Goal: Transaction & Acquisition: Purchase product/service

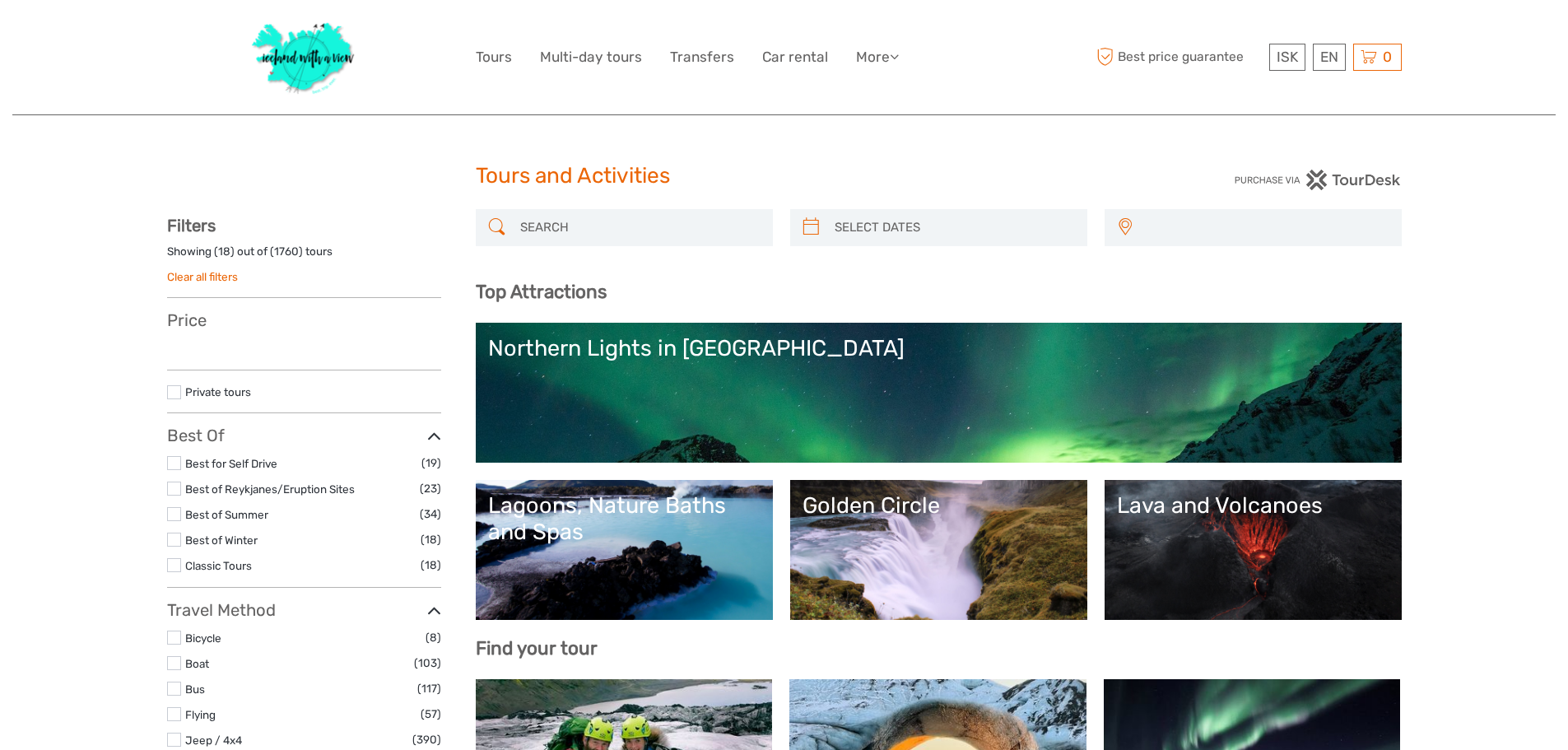
select select
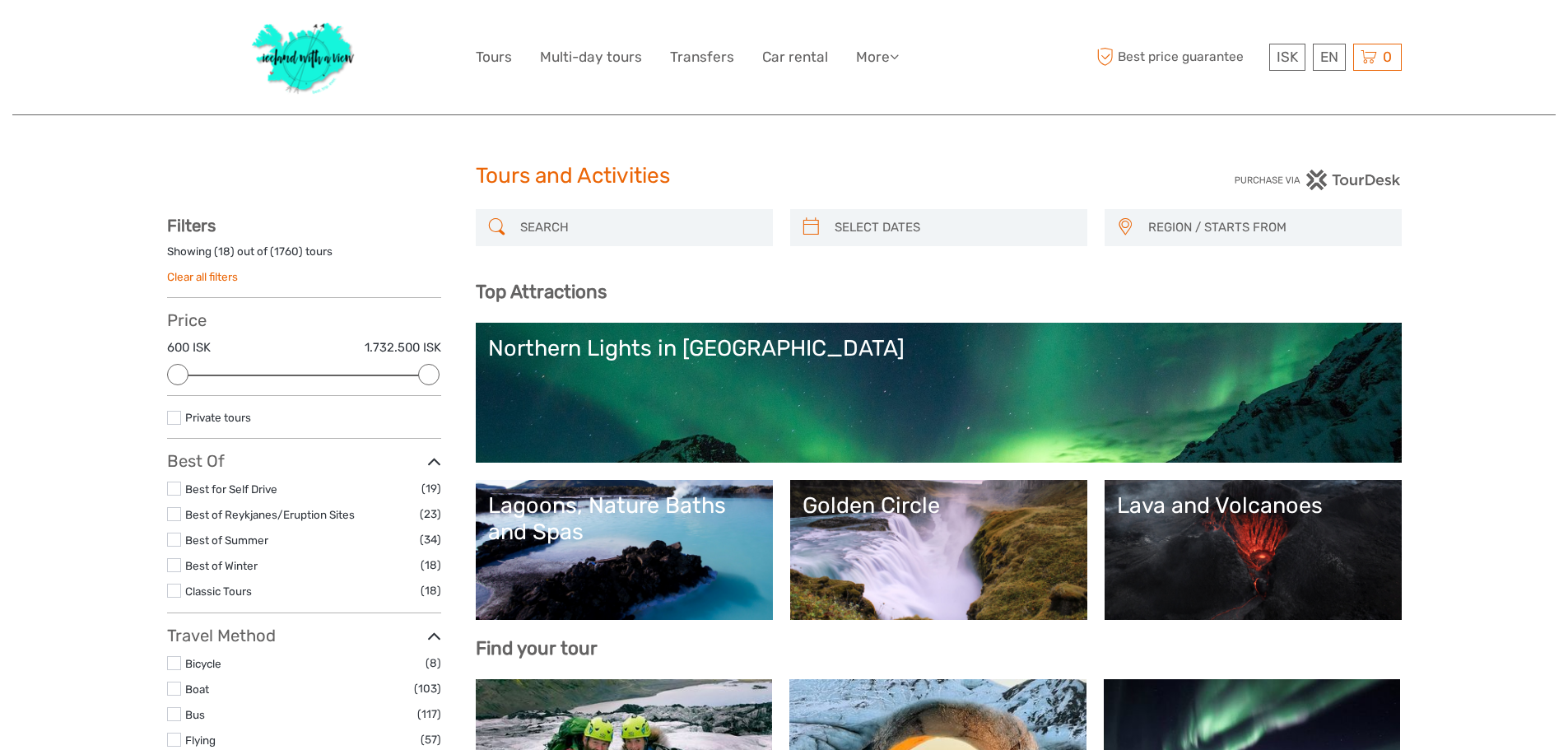
click at [1203, 545] on link "Lava and Volcanoes" at bounding box center [1253, 550] width 273 height 116
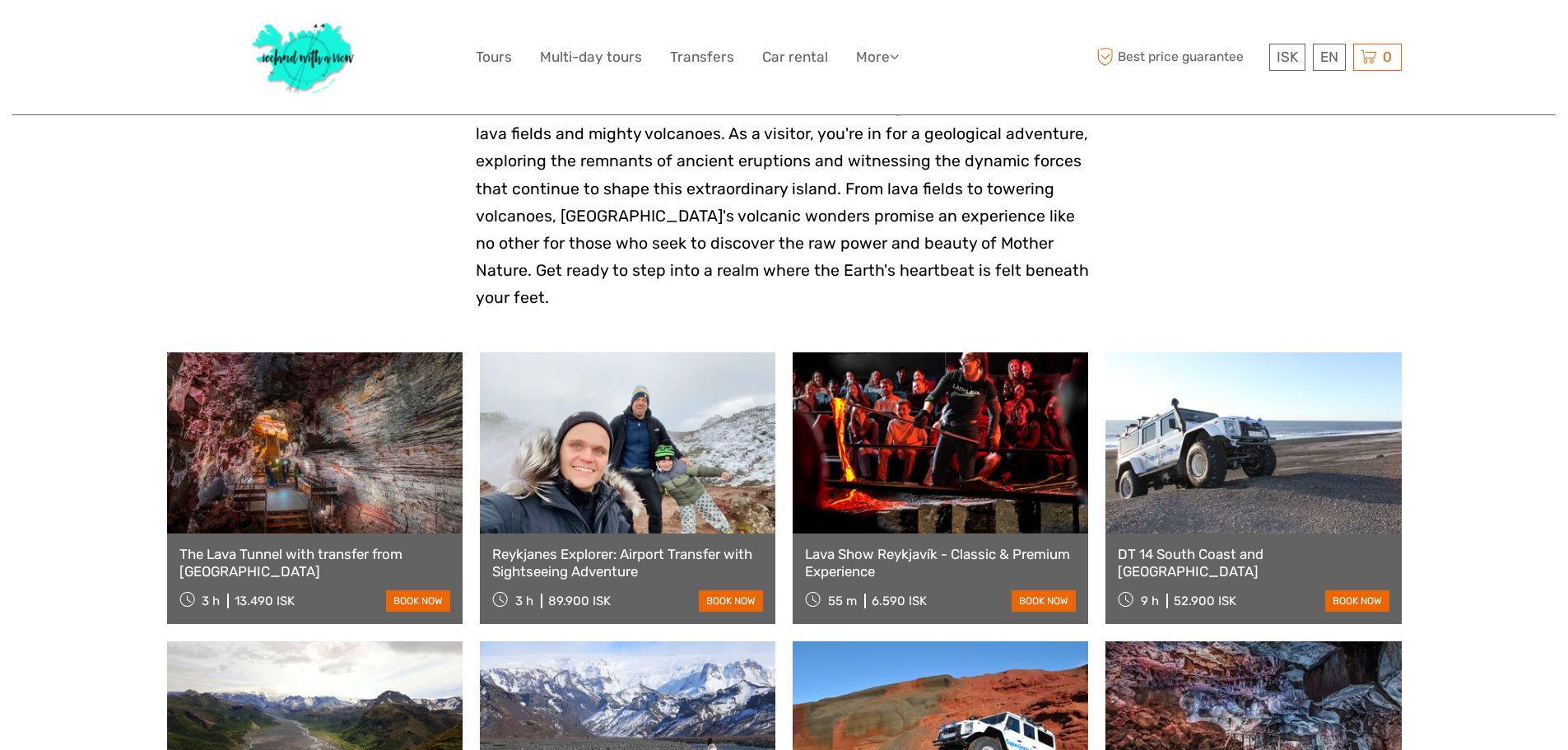
scroll to position [467, 0]
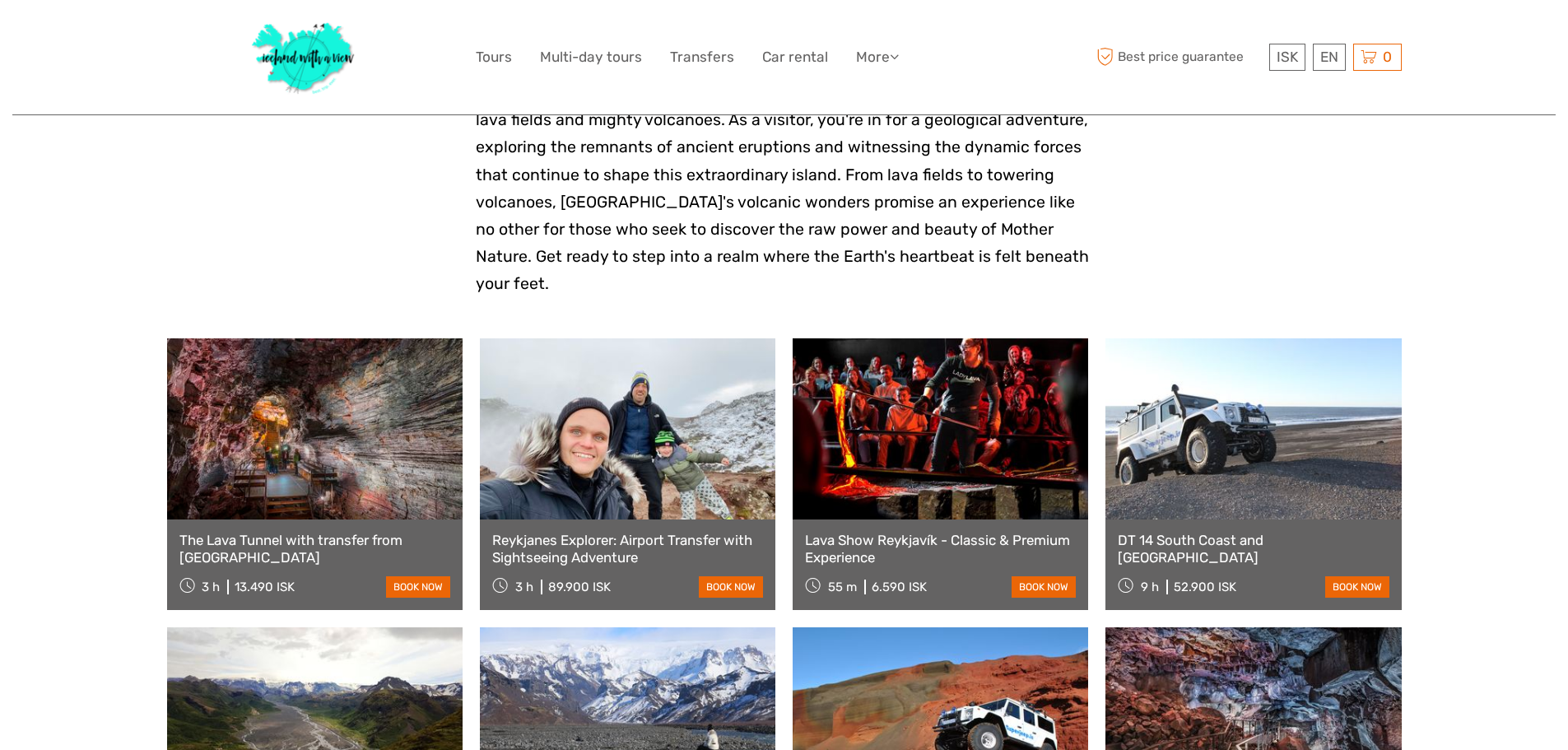
click at [888, 385] on link at bounding box center [940, 429] width 295 height 181
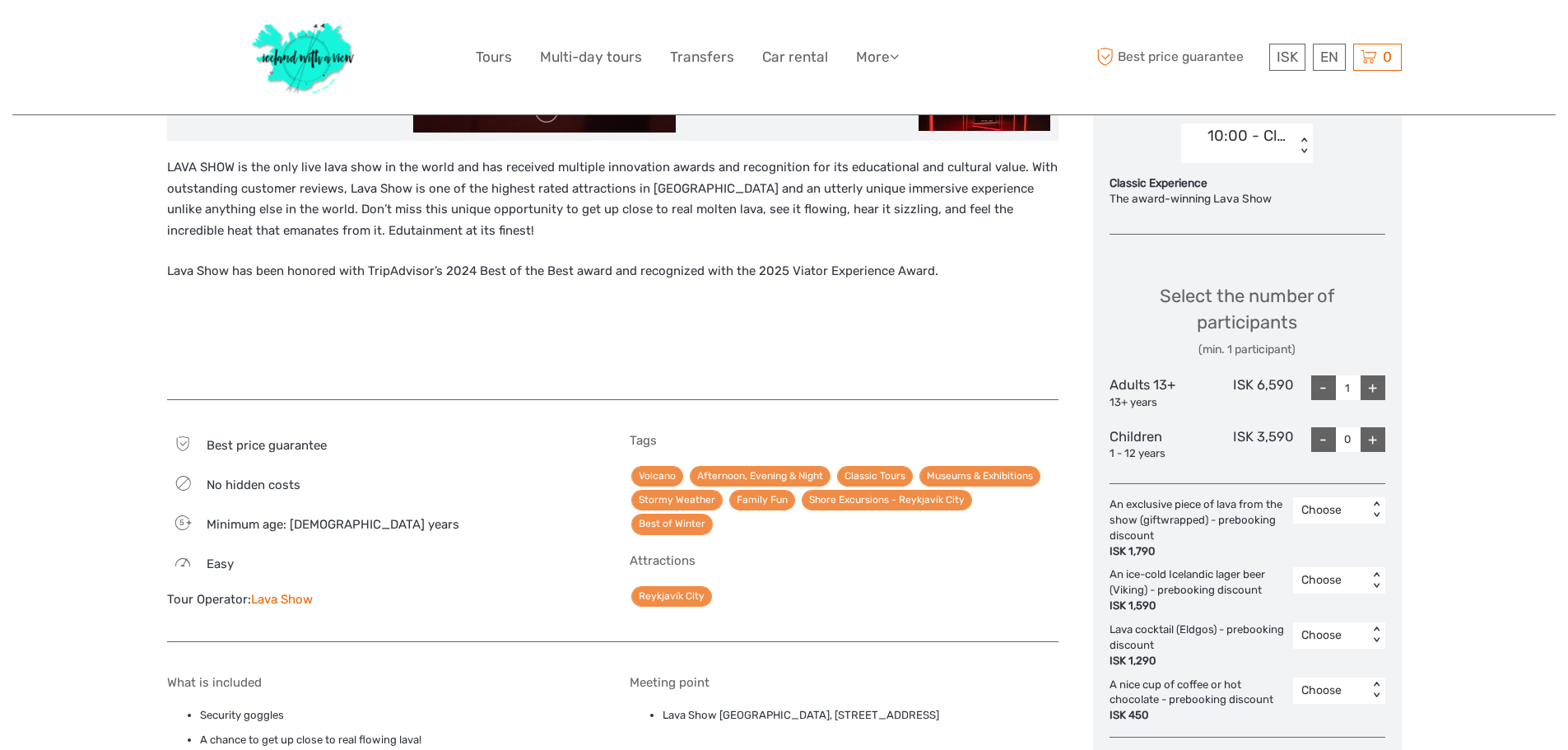
scroll to position [576, 0]
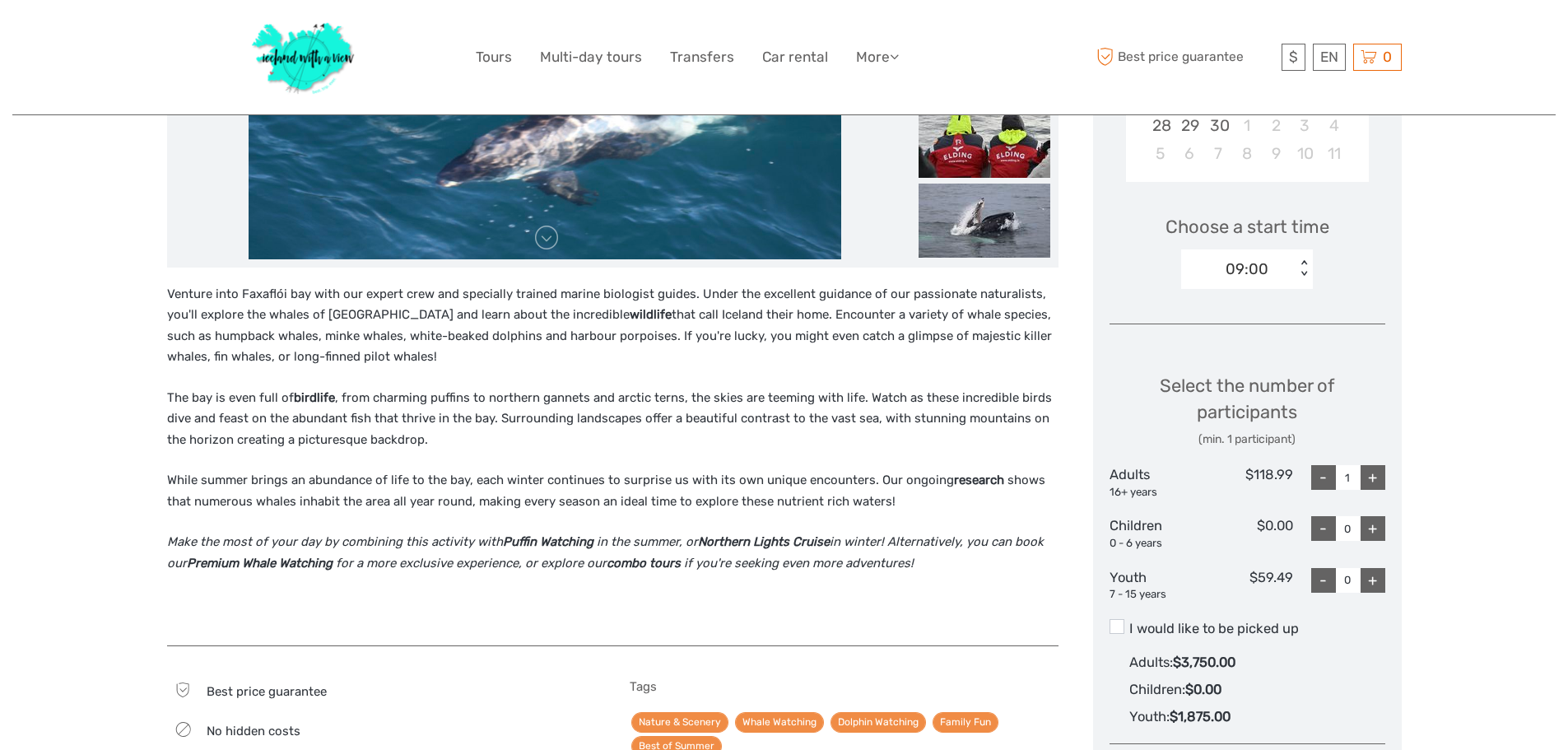
scroll to position [439, 0]
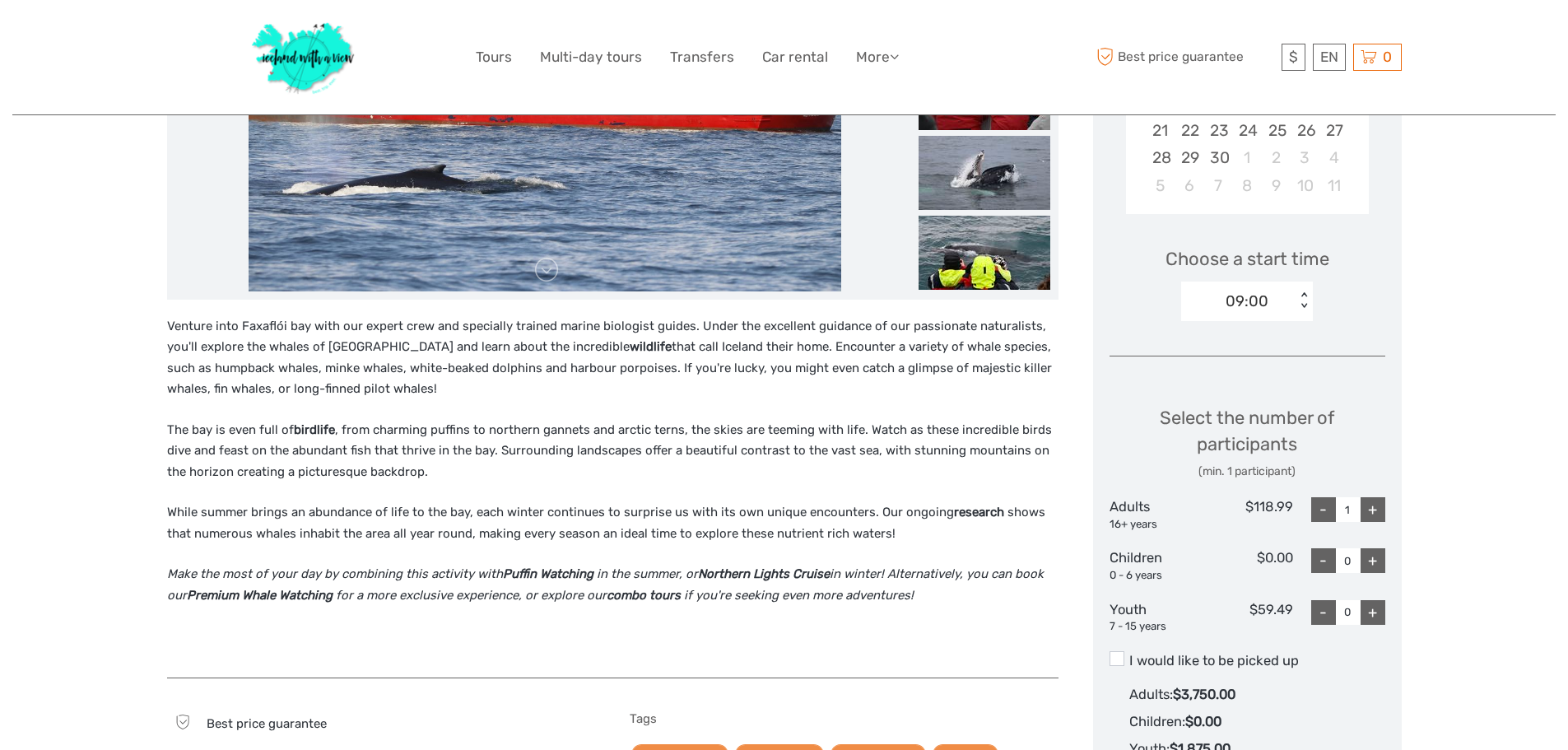
click at [1372, 513] on div "+" at bounding box center [1373, 509] width 25 height 25
type input "2"
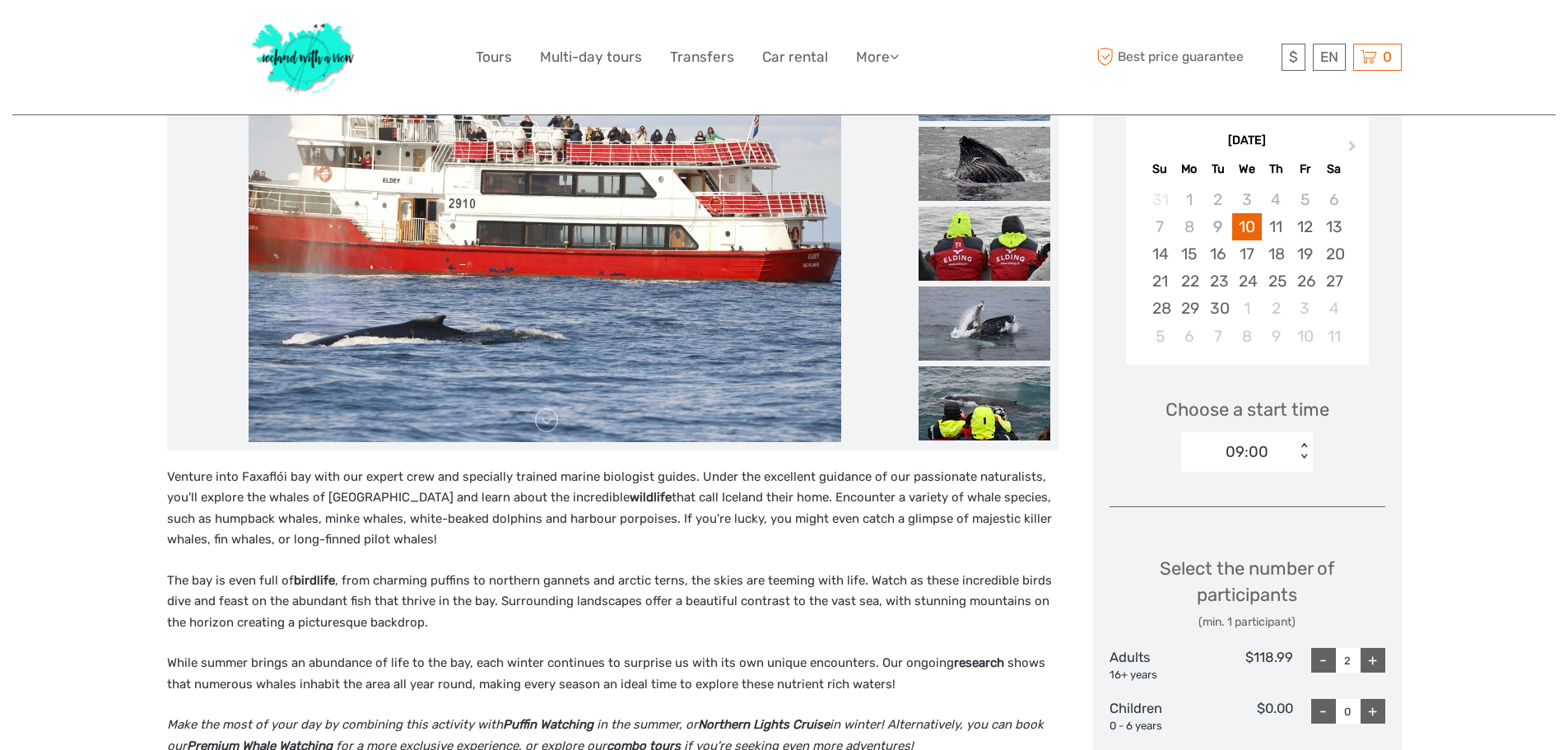
scroll to position [274, 0]
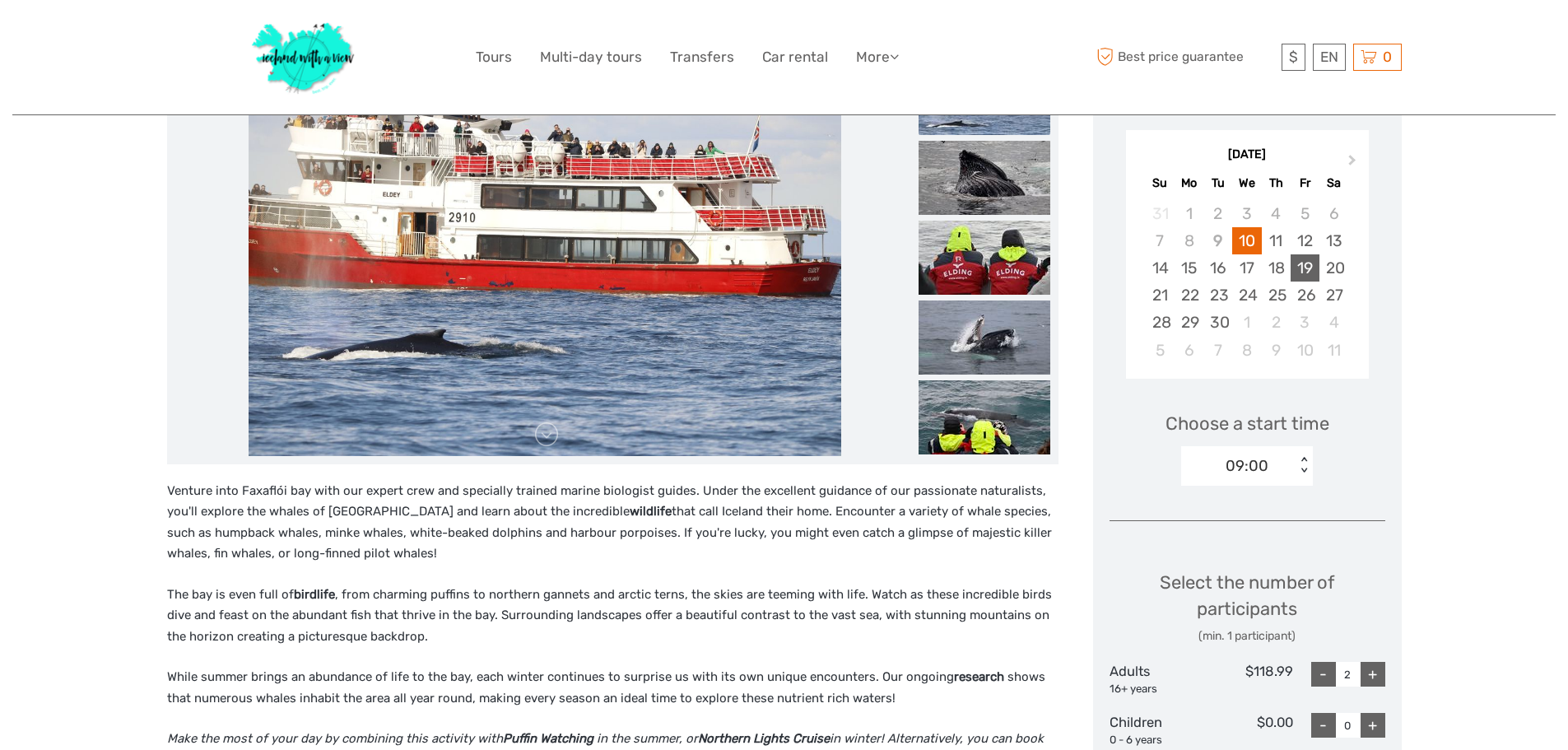
click at [1311, 270] on div "19" at bounding box center [1305, 267] width 28 height 28
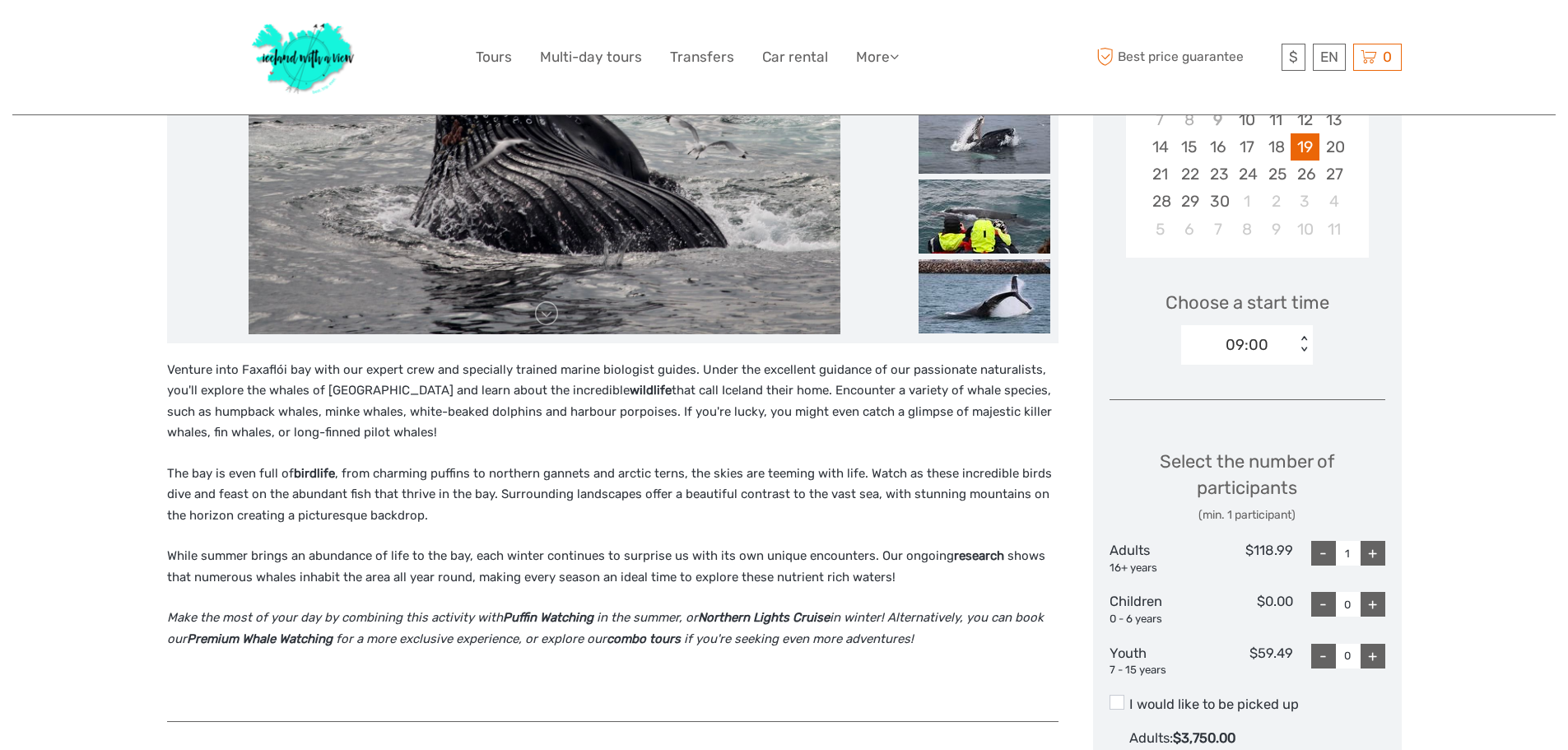
scroll to position [439, 0]
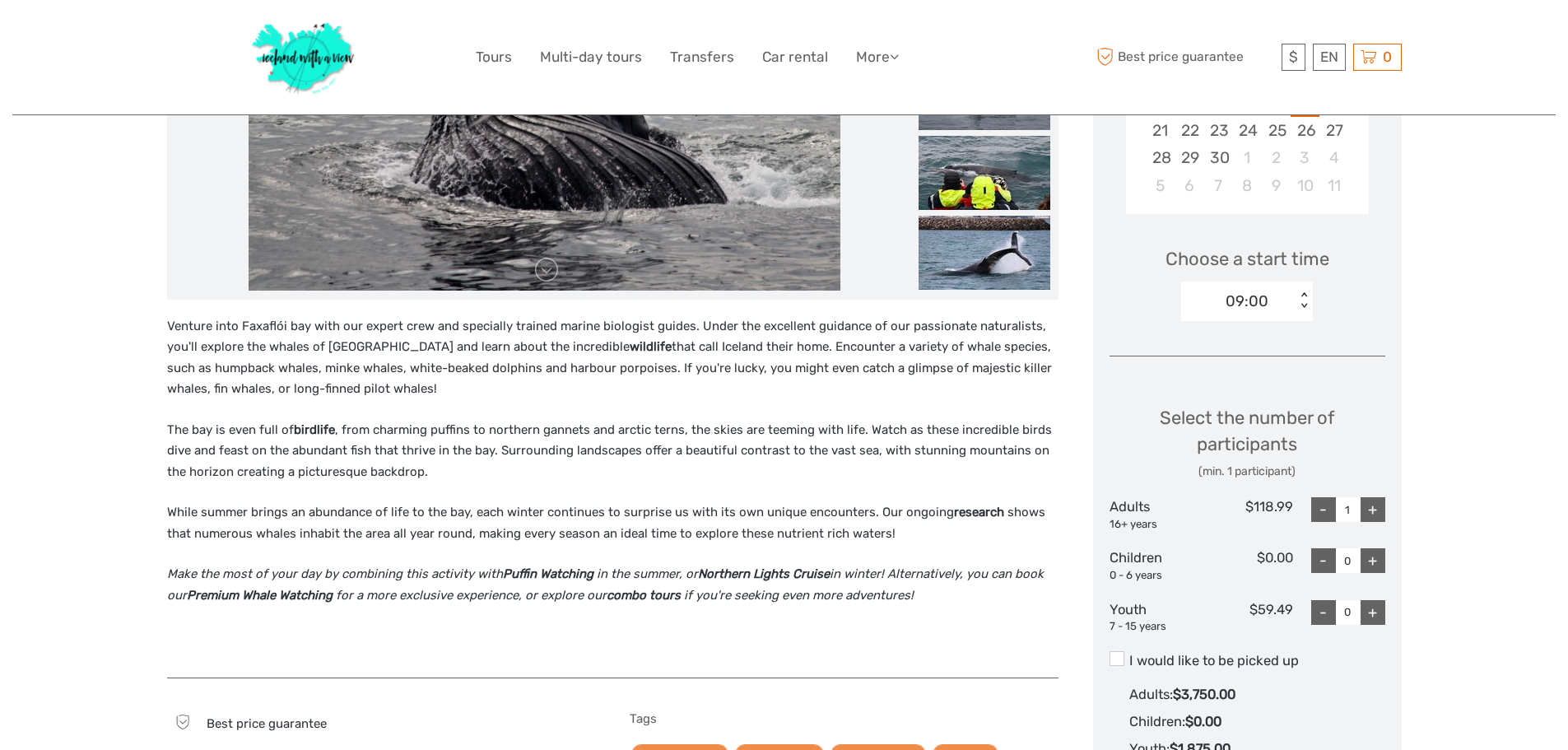
click at [1303, 306] on div "< >" at bounding box center [1305, 300] width 14 height 17
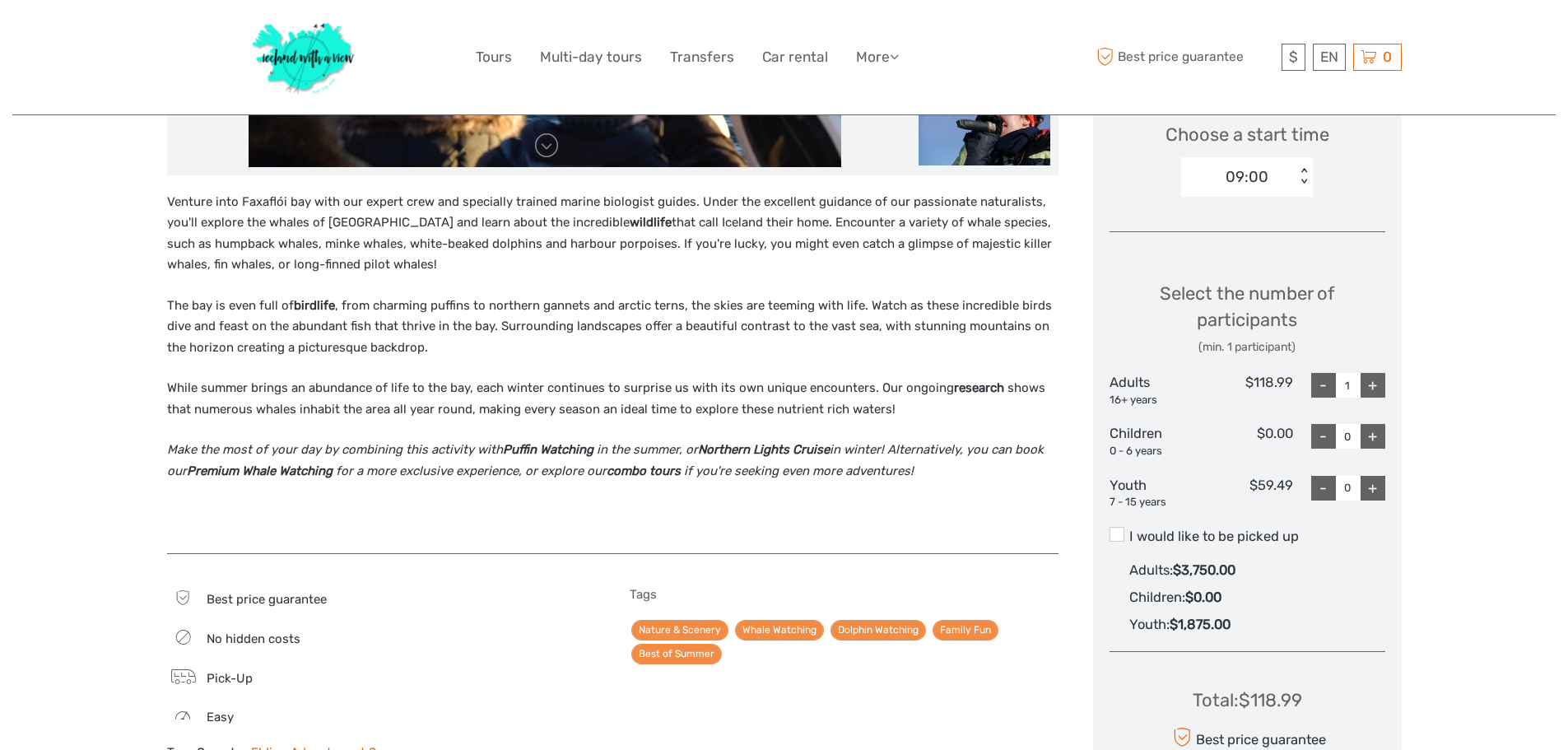
scroll to position [603, 0]
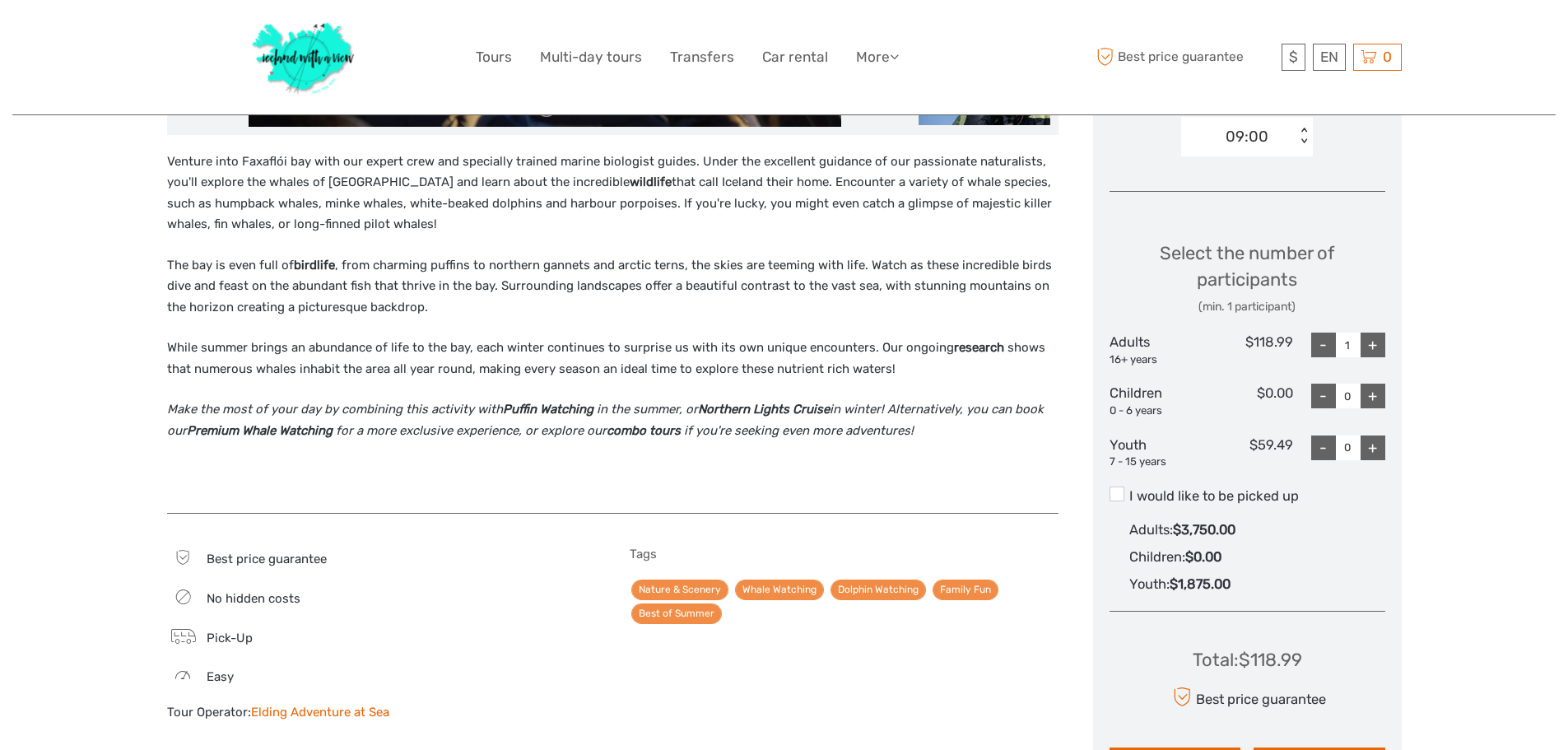
click at [1376, 346] on div "+" at bounding box center [1373, 345] width 25 height 25
type input "2"
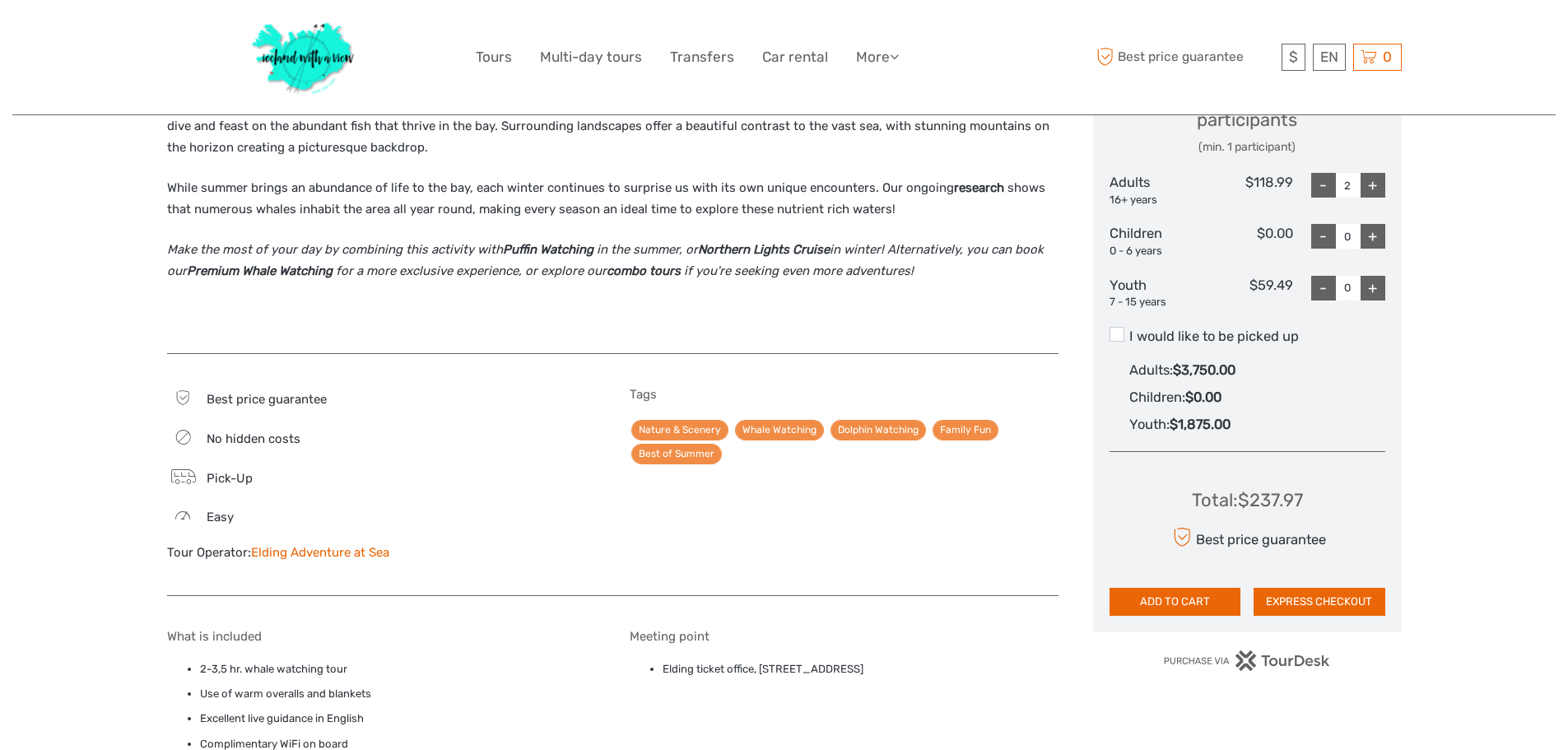
scroll to position [768, 0]
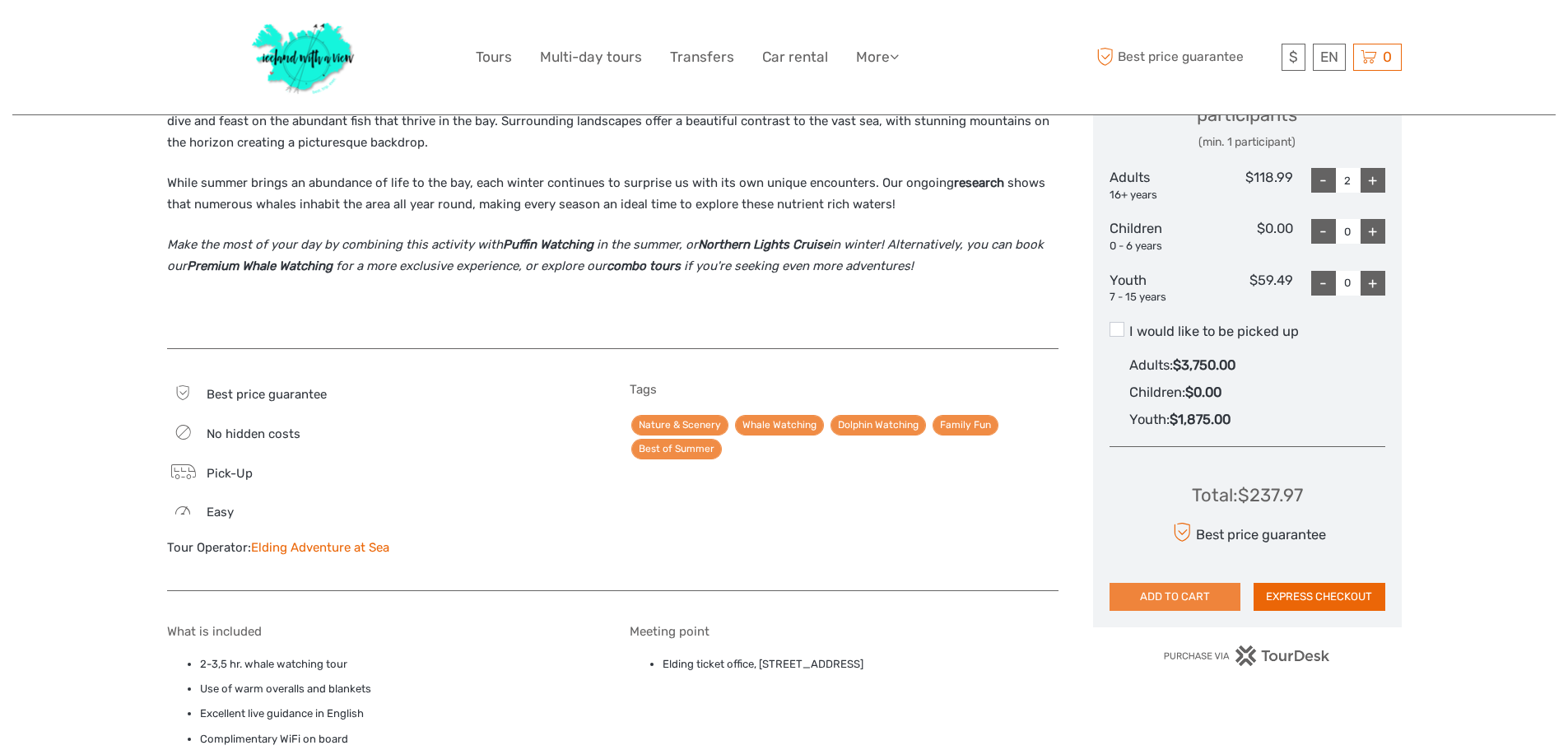
click at [1196, 597] on button "ADD TO CART" at bounding box center [1175, 596] width 132 height 28
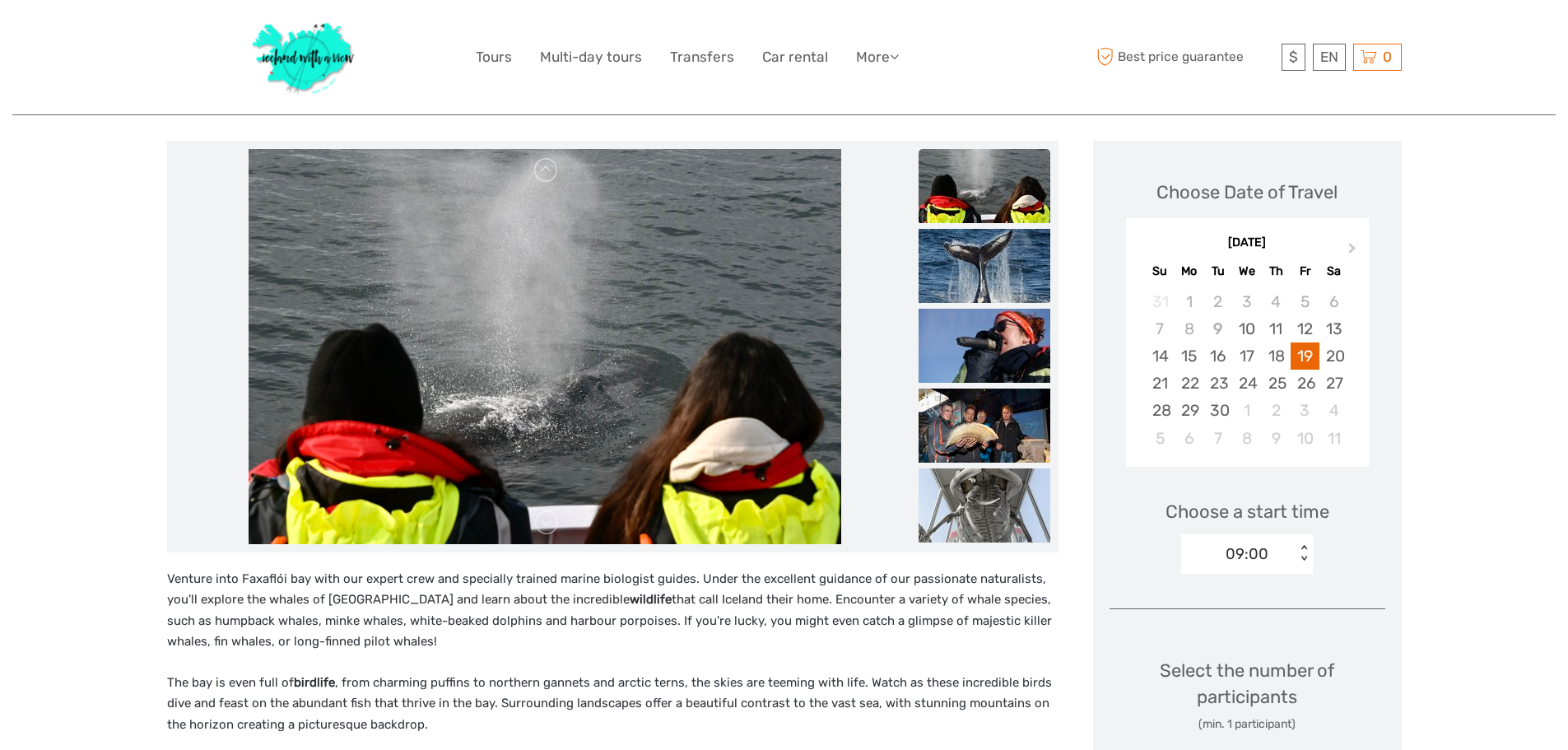
scroll to position [109, 0]
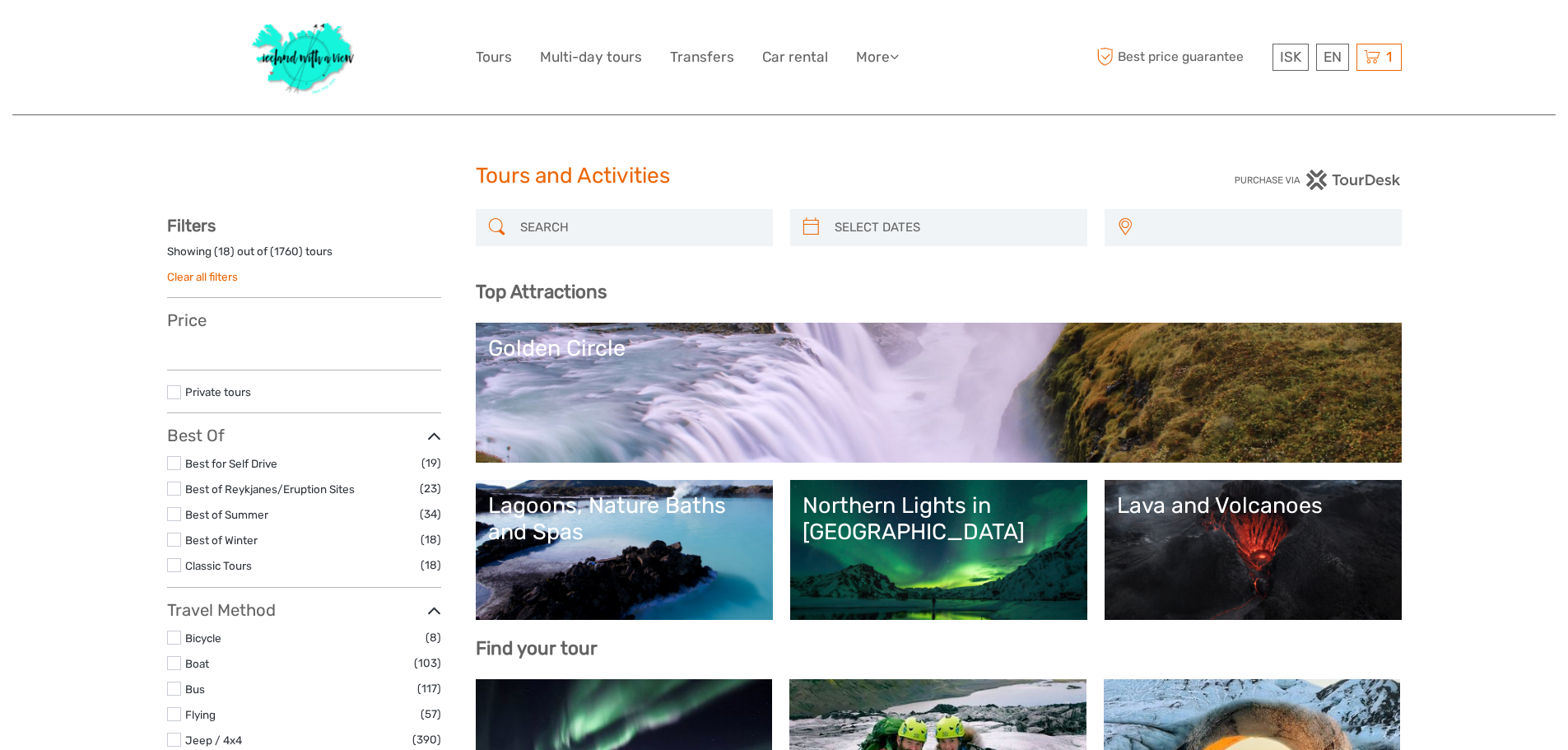
select select
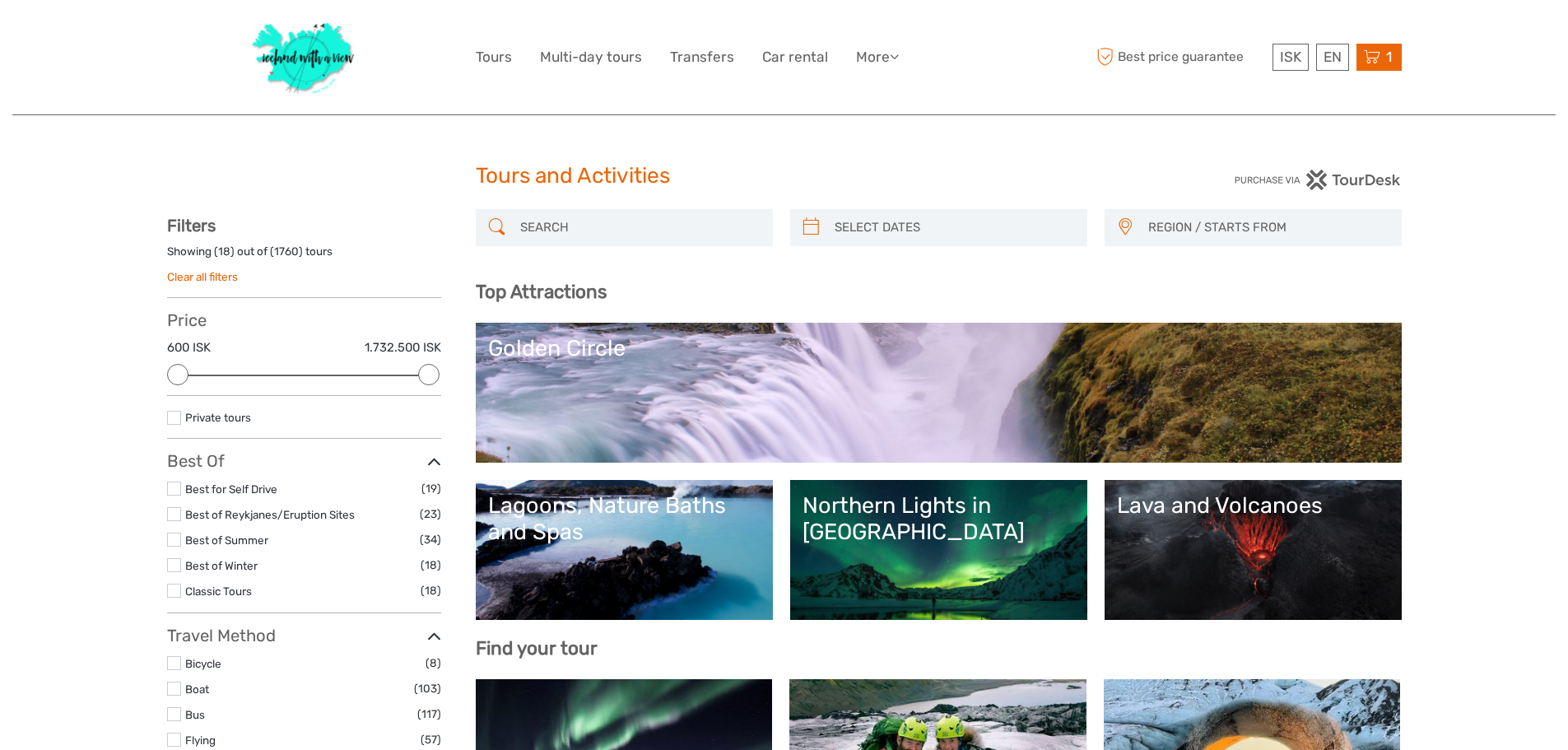
click at [1374, 61] on icon at bounding box center [1372, 57] width 17 height 20
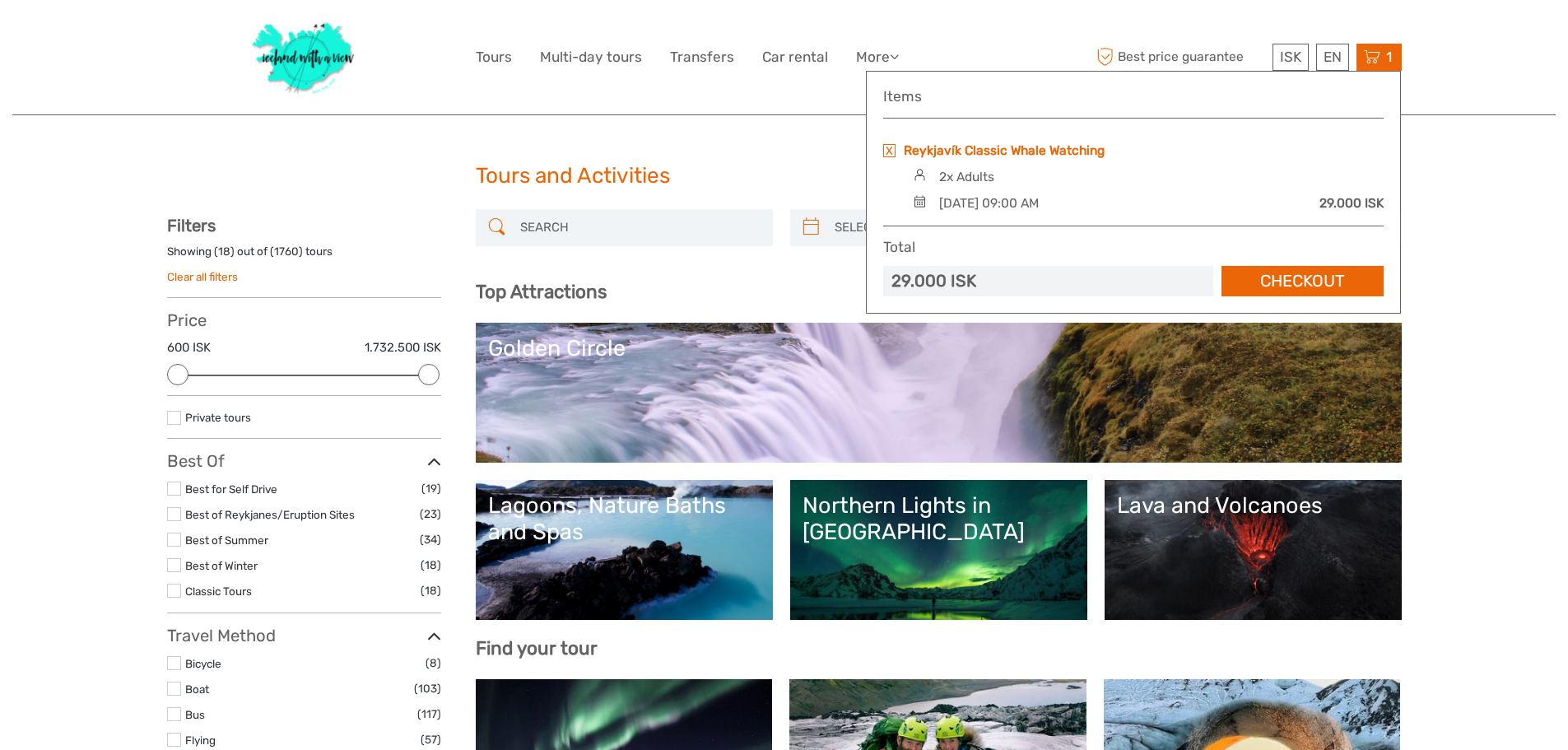
click at [1006, 151] on link "Reykjavík Classic Whale Watching" at bounding box center [1004, 150] width 201 height 18
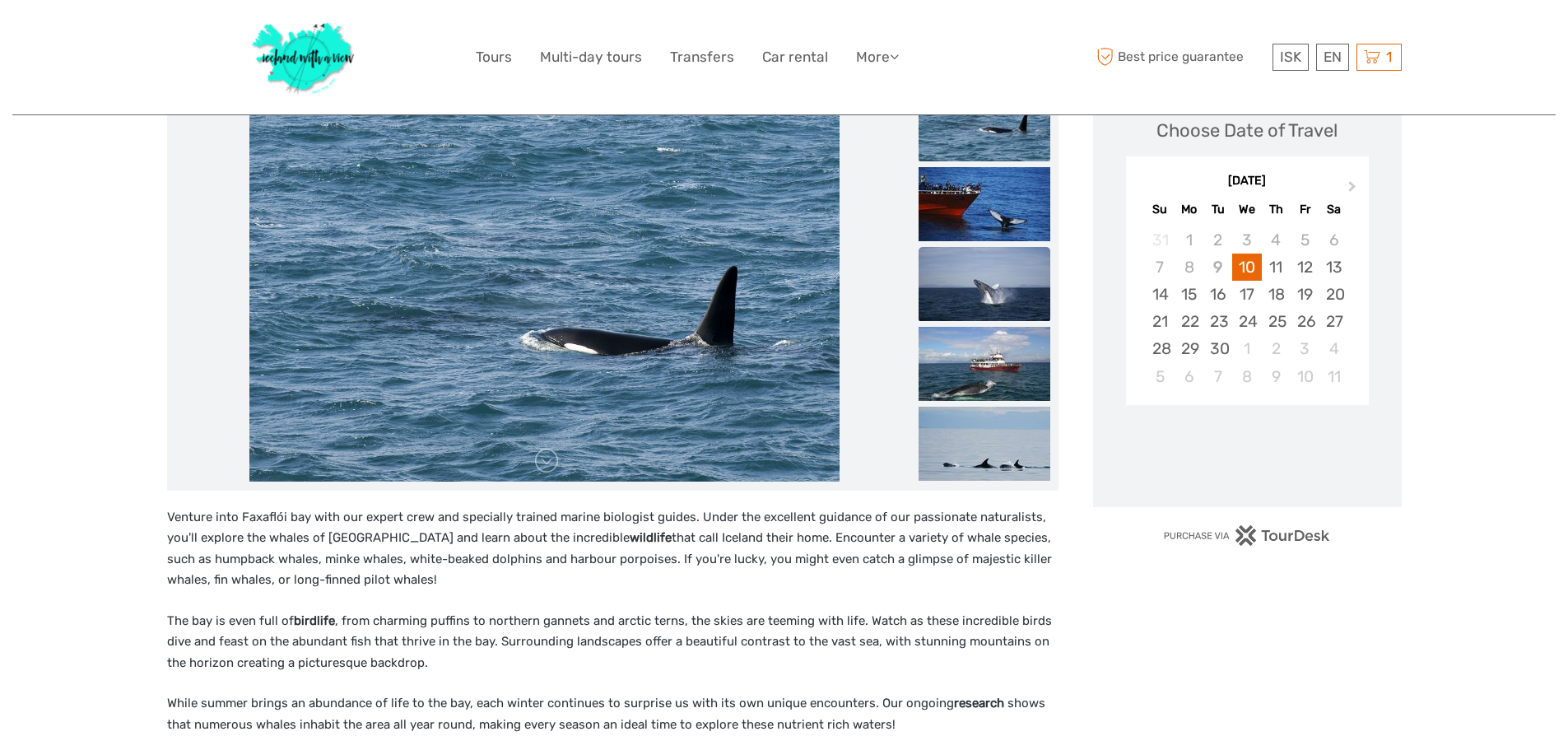
scroll to position [219, 0]
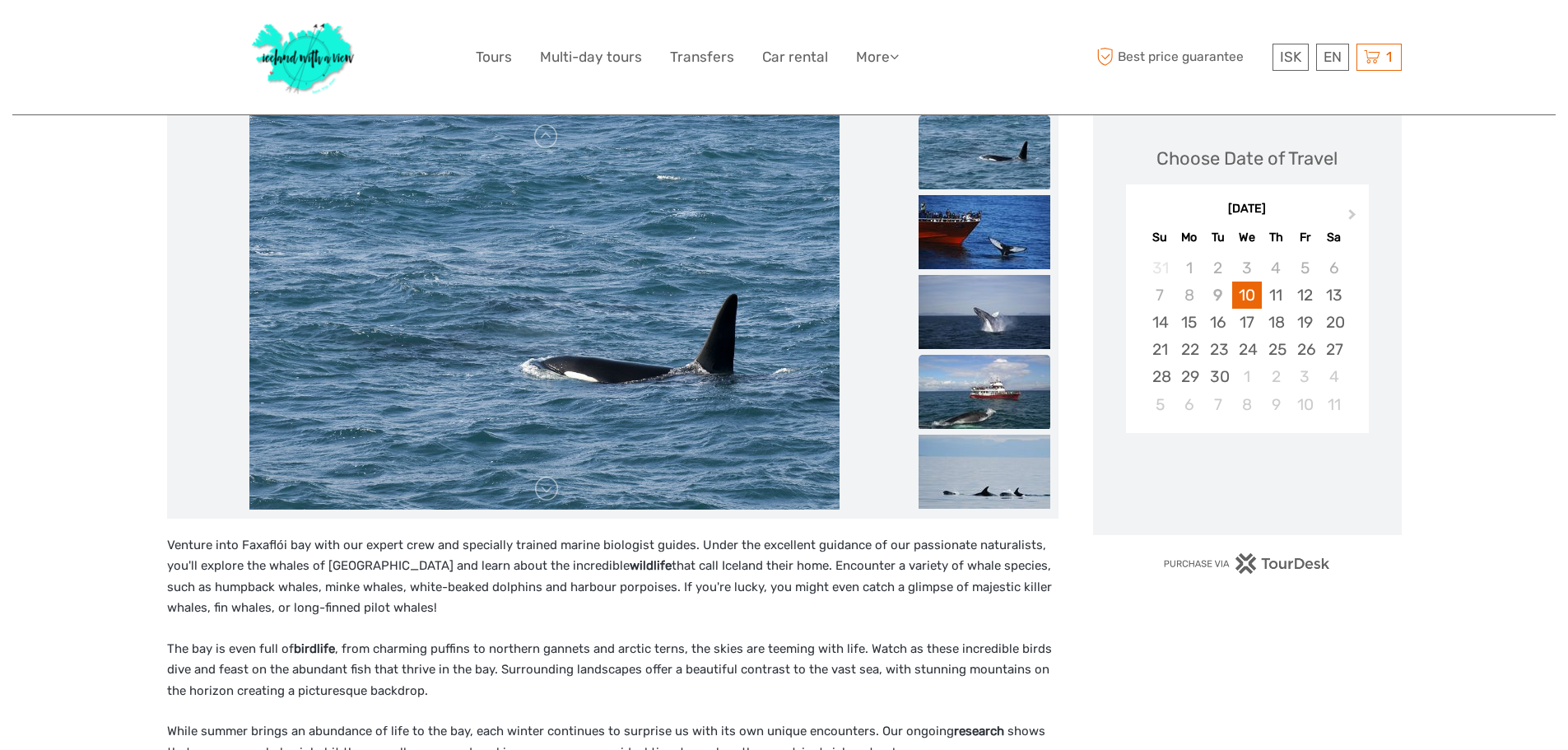
click at [1010, 412] on img at bounding box center [985, 391] width 132 height 74
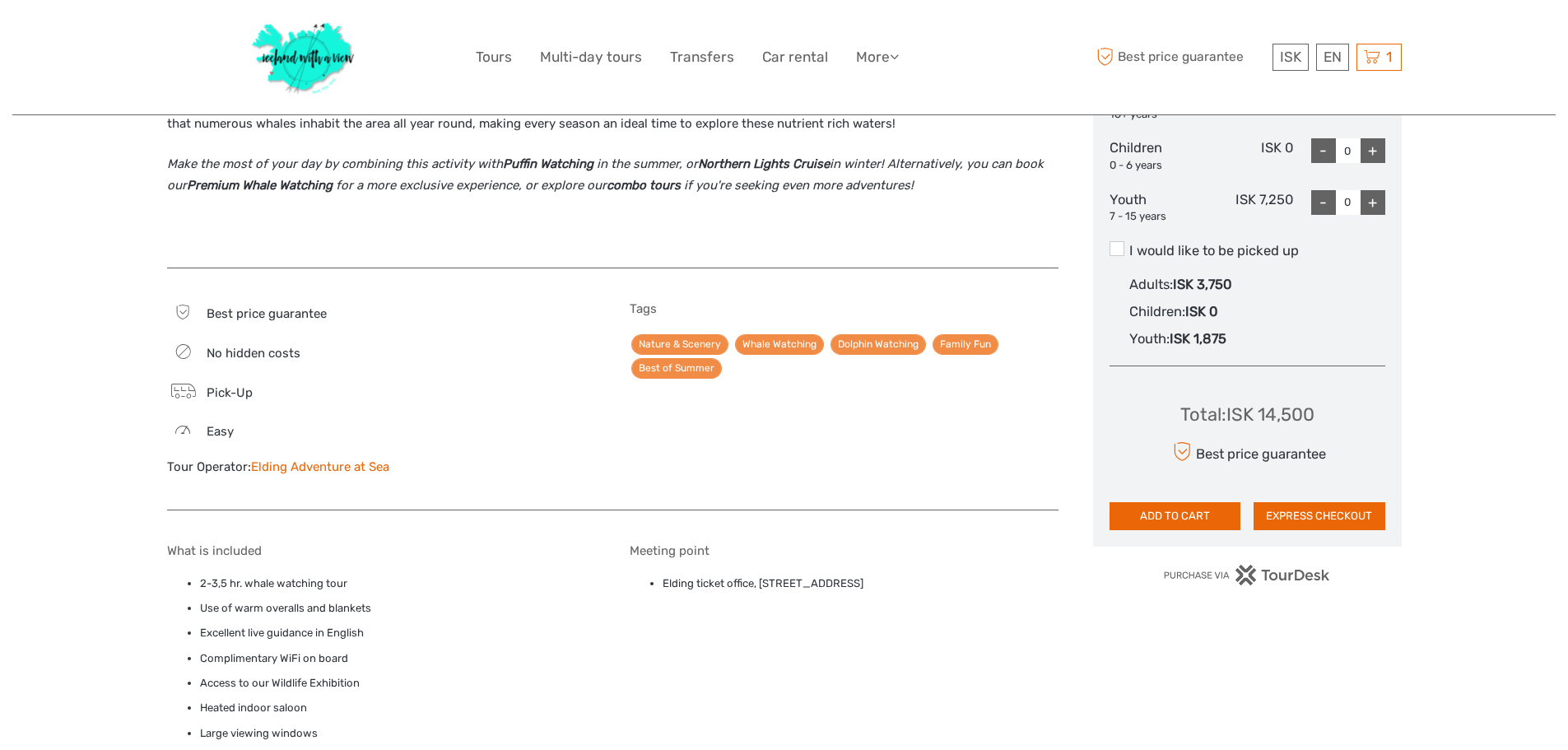
scroll to position [850, 0]
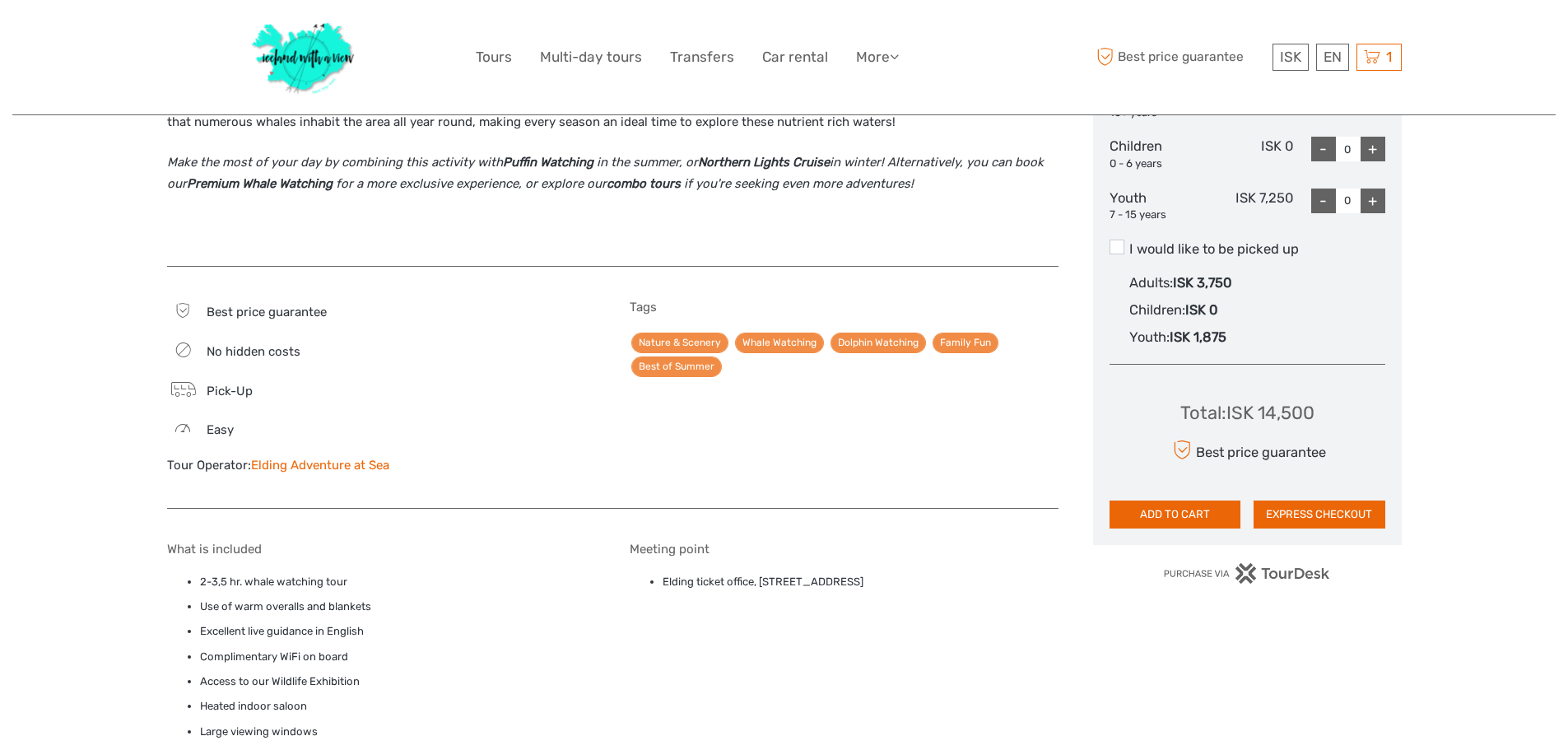
click at [348, 462] on link "Elding Adventure at Sea" at bounding box center [320, 465] width 139 height 15
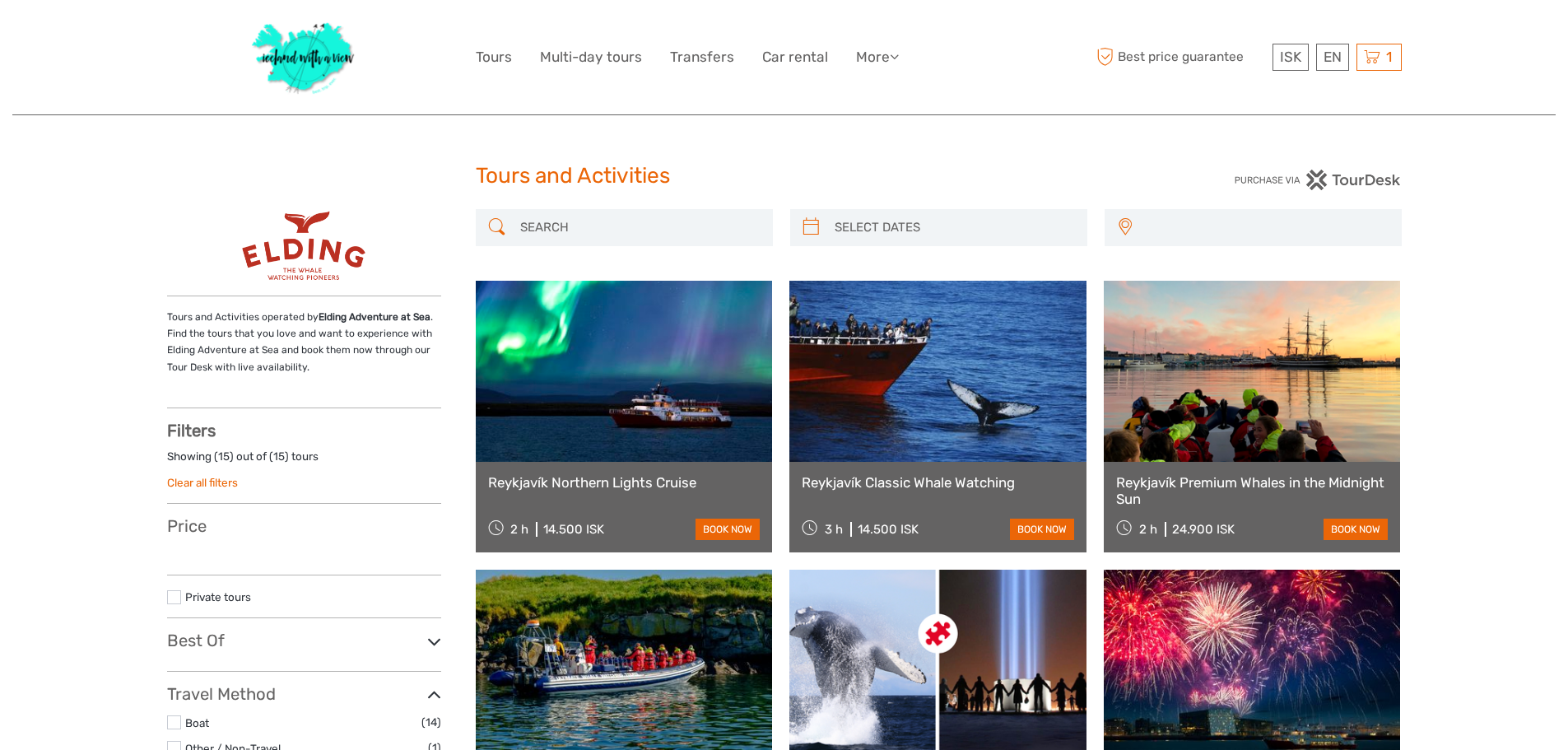
select select
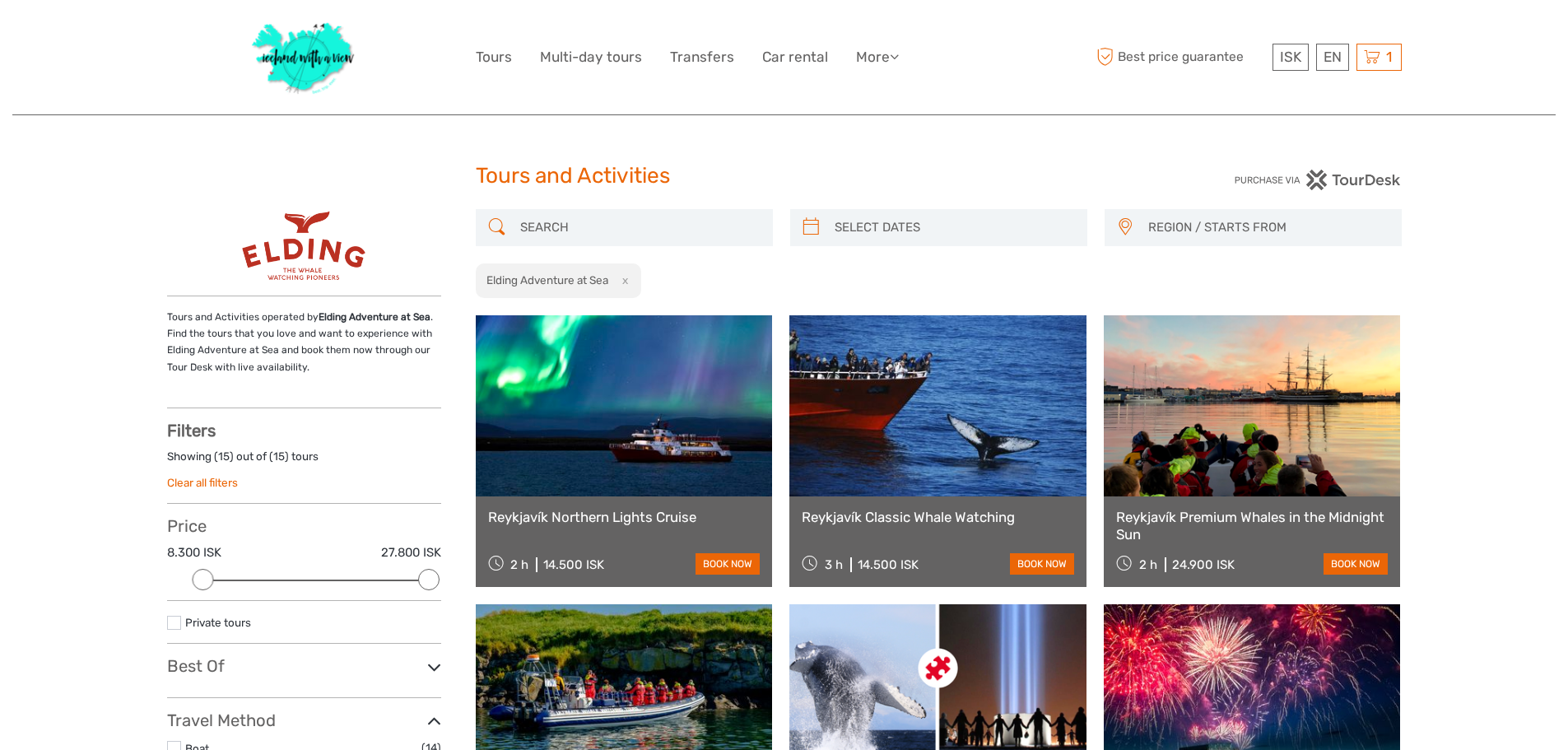
click at [252, 236] on img at bounding box center [303, 245] width 126 height 74
click at [1388, 58] on span "1" at bounding box center [1389, 57] width 11 height 17
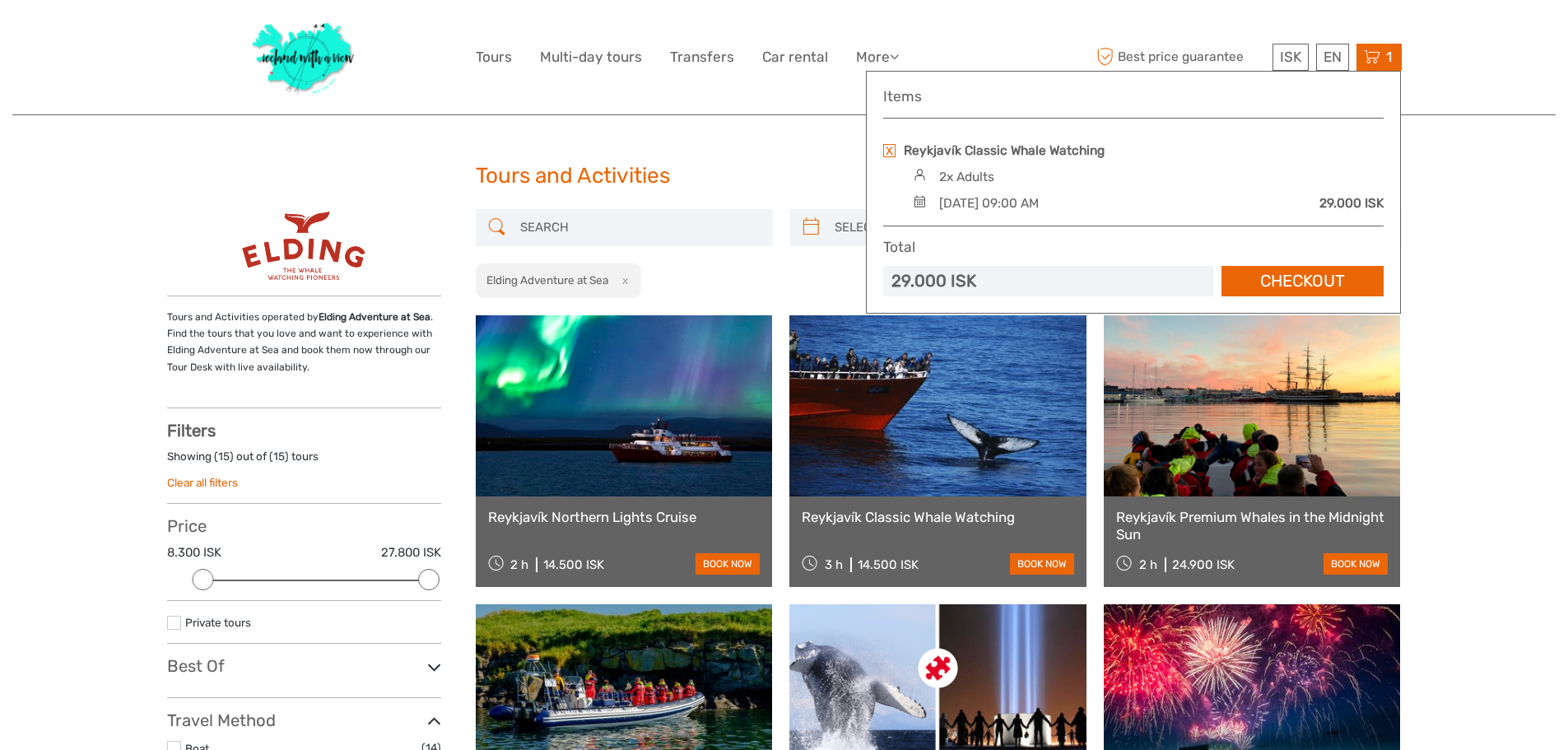
click at [1344, 283] on link "Checkout" at bounding box center [1302, 281] width 162 height 30
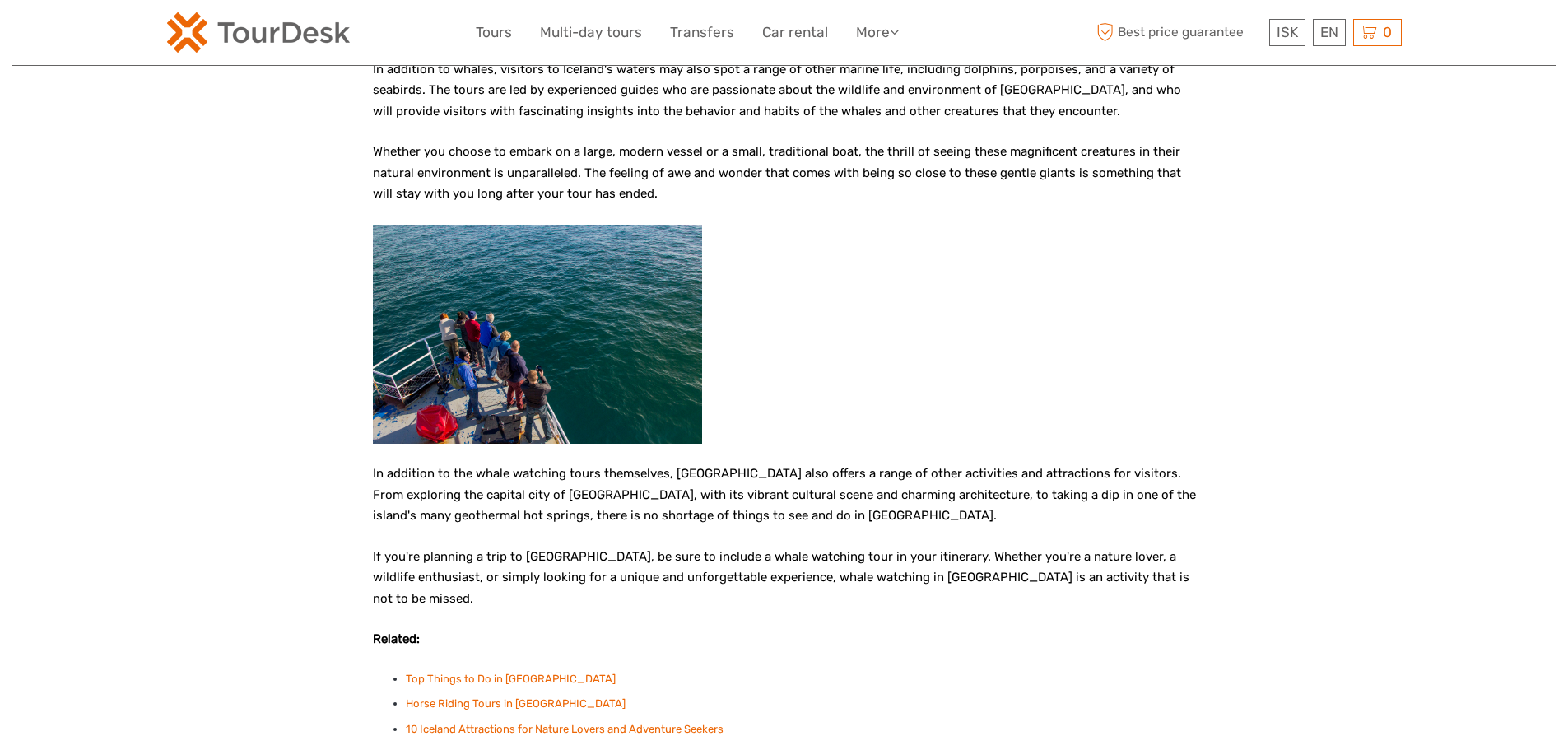
scroll to position [2359, 0]
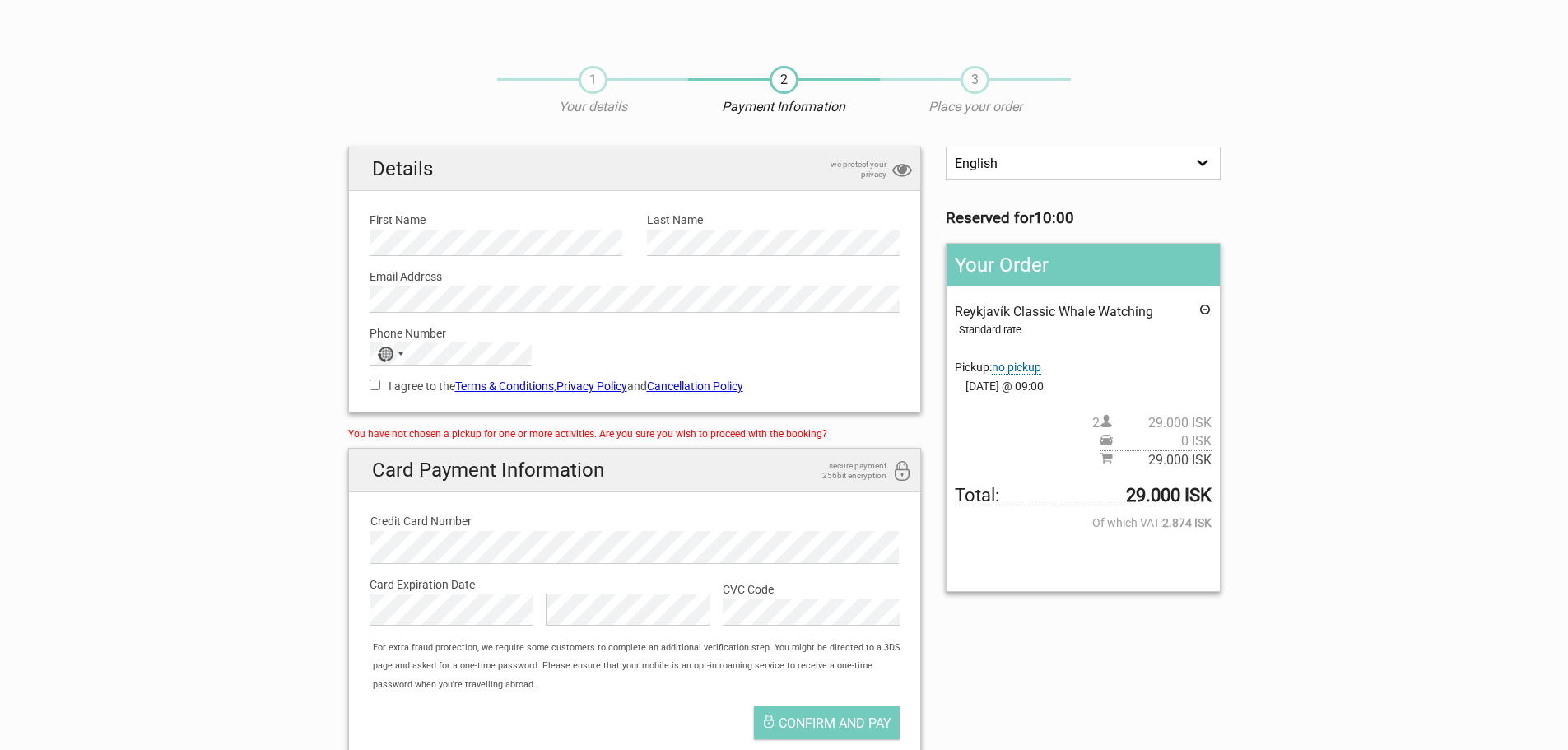
click at [518, 228] on div "First Name Please provide us with your name." at bounding box center [496, 227] width 277 height 57
